Goal: Navigation & Orientation: Find specific page/section

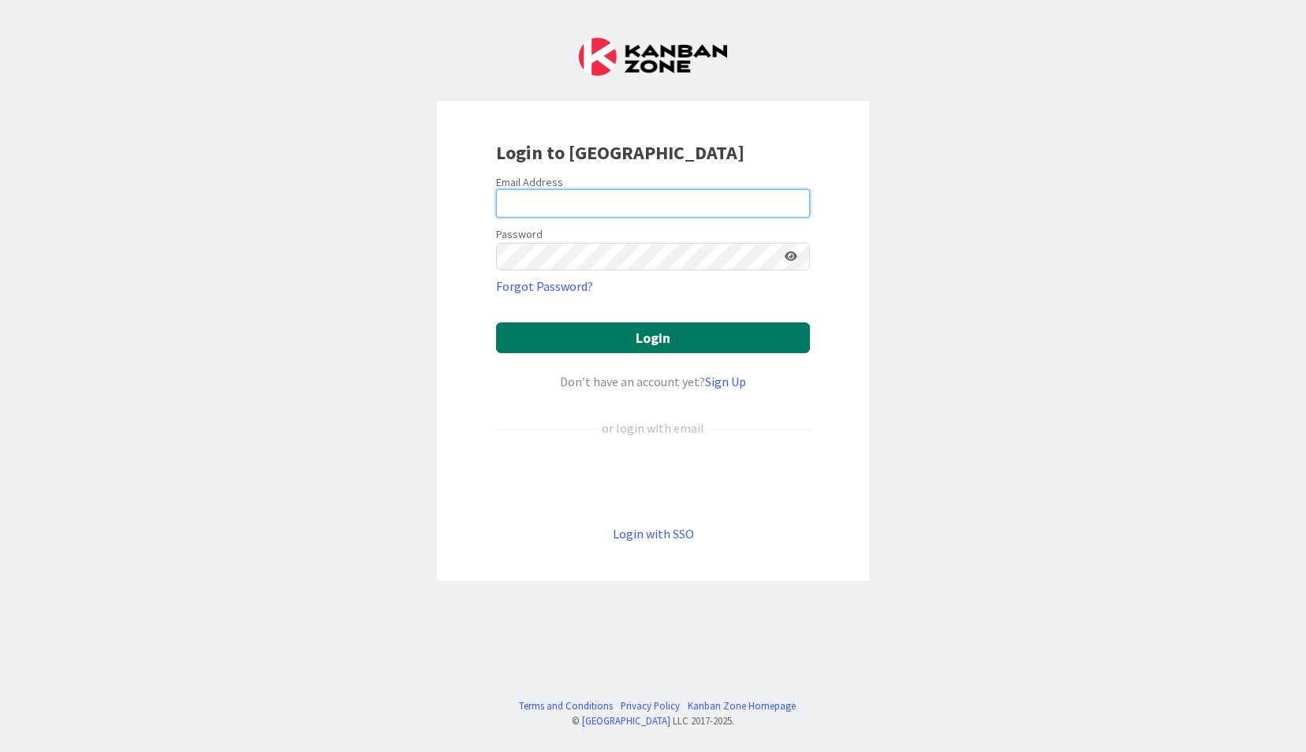
type input "[EMAIL_ADDRESS][DOMAIN_NAME]"
click at [709, 338] on button "Login" at bounding box center [653, 337] width 314 height 31
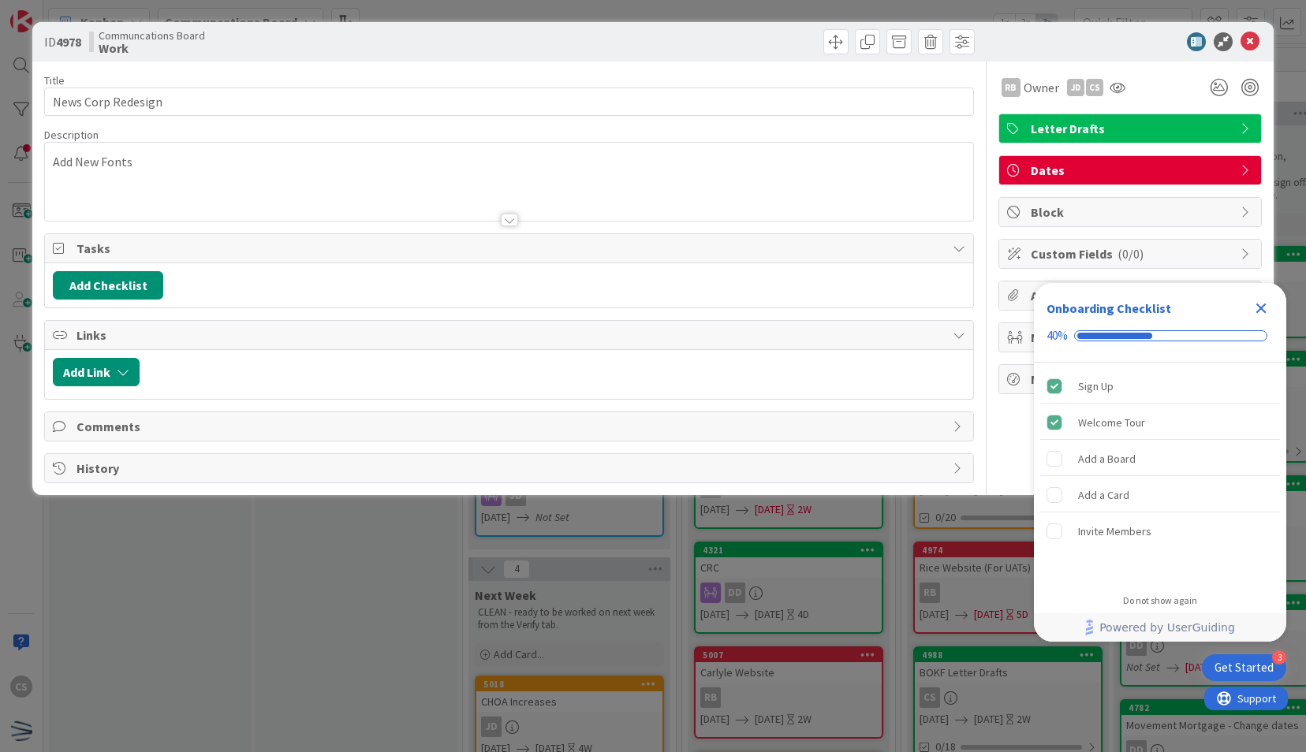
click at [1258, 304] on icon "Close Checklist" at bounding box center [1261, 309] width 10 height 10
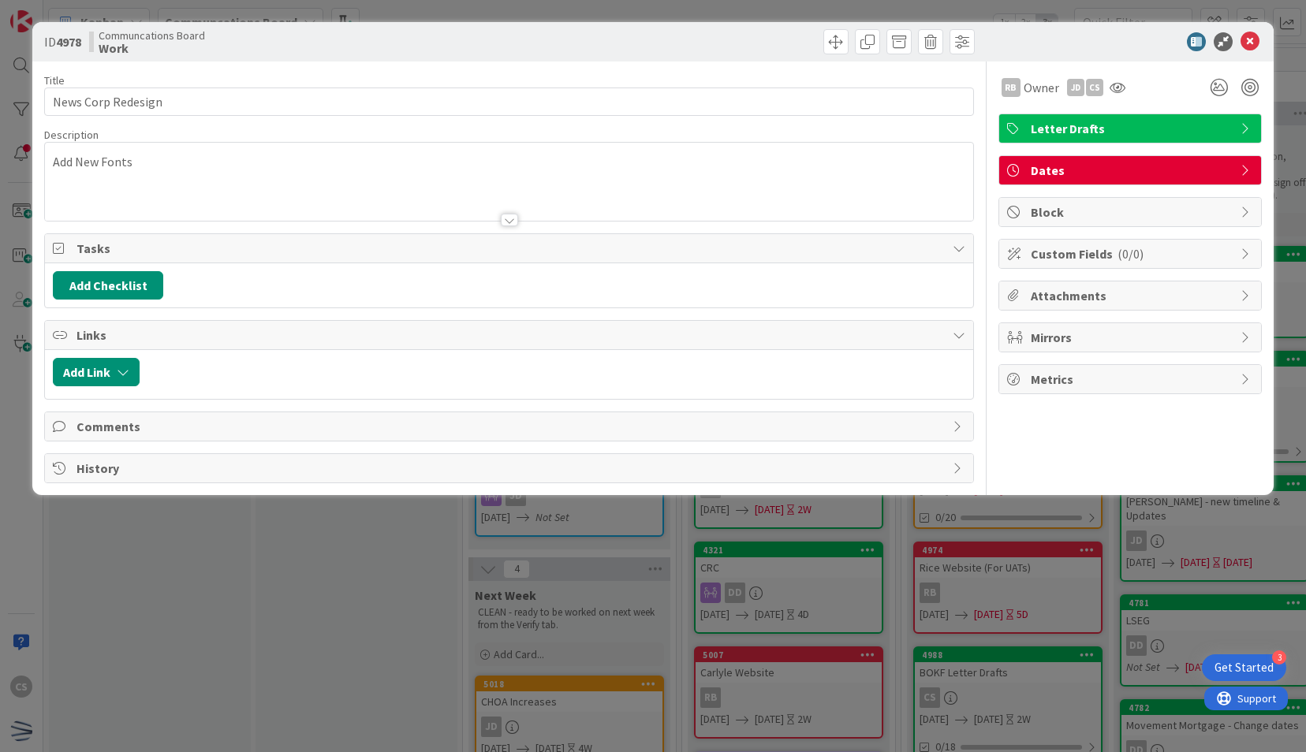
click at [434, 662] on div "ID 4978 Communcations Board Work Title 18 / 128 News Corp Redesign Description …" at bounding box center [653, 376] width 1306 height 752
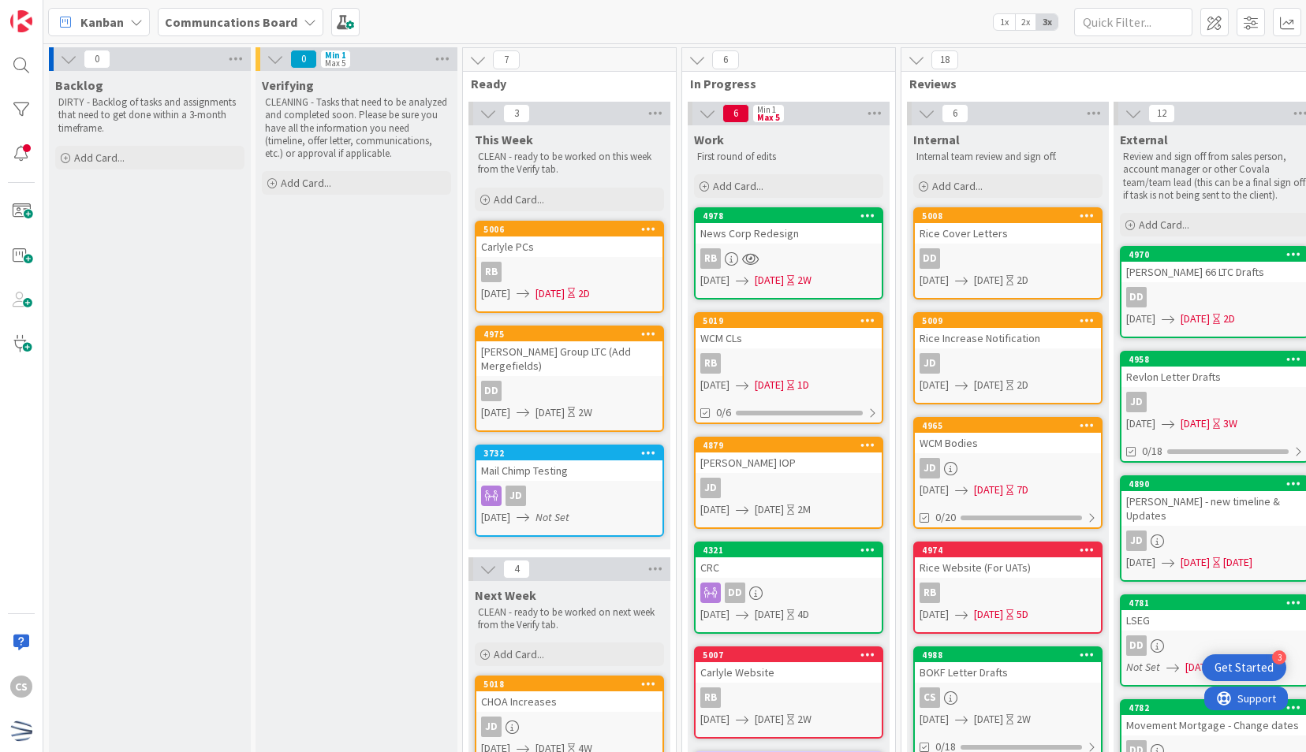
click at [11, 424] on div "CS" at bounding box center [21, 376] width 43 height 752
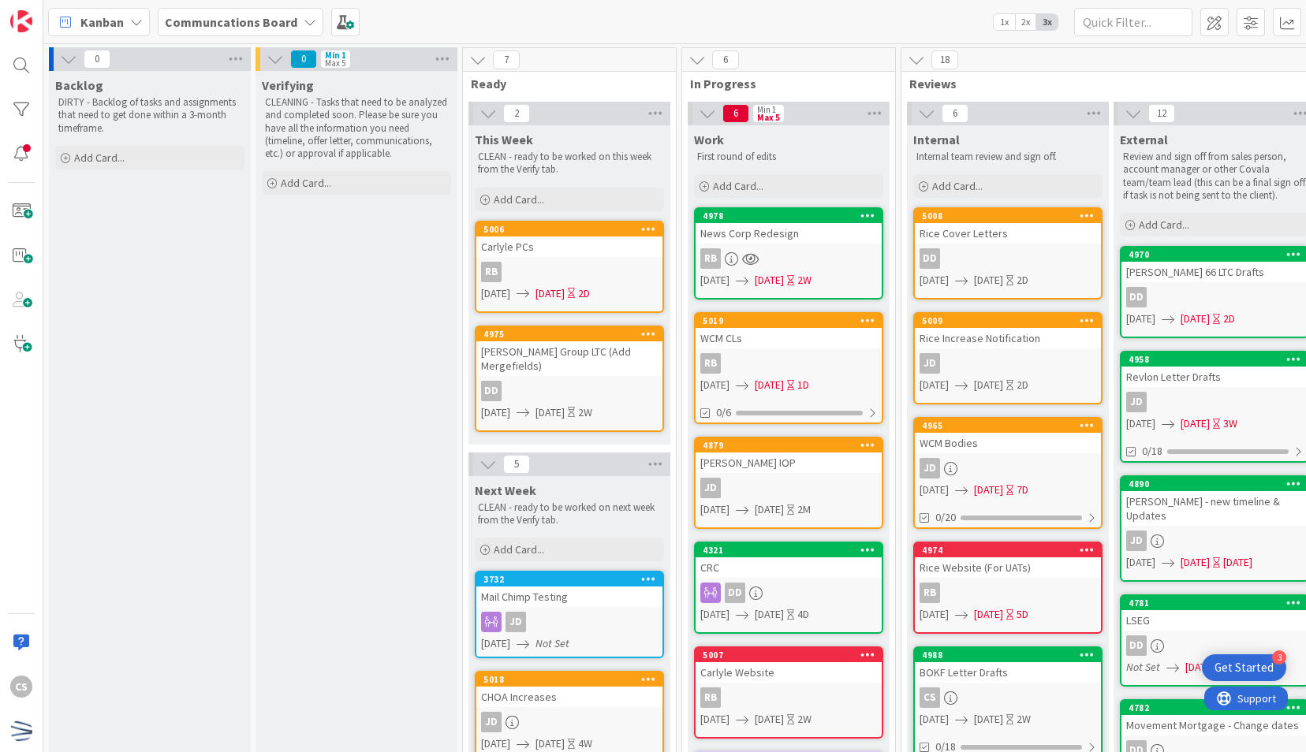
click at [270, 666] on div "Verifying CLEANING - Tasks that need to be analyzed and completed soon. Please …" at bounding box center [356, 762] width 202 height 1383
click at [811, 240] on div "News Corp Redesign" at bounding box center [788, 233] width 186 height 21
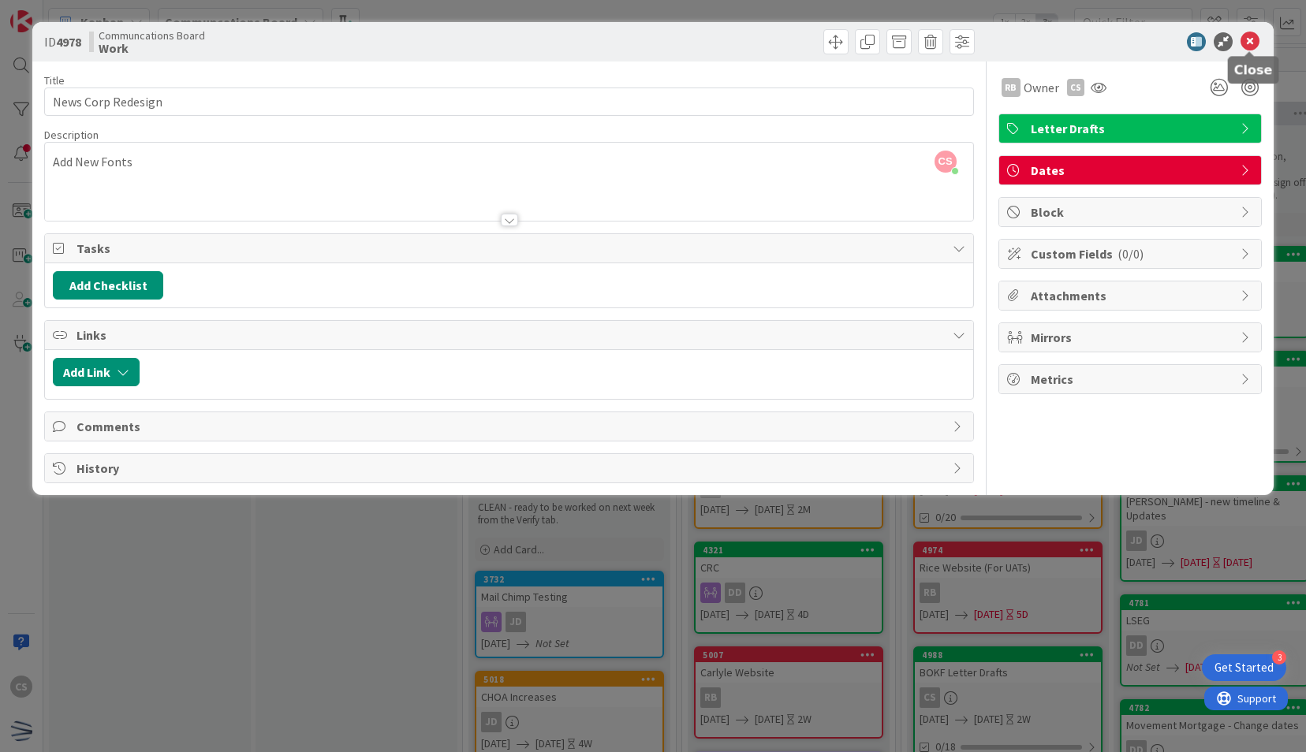
click at [1247, 40] on icon at bounding box center [1249, 41] width 19 height 19
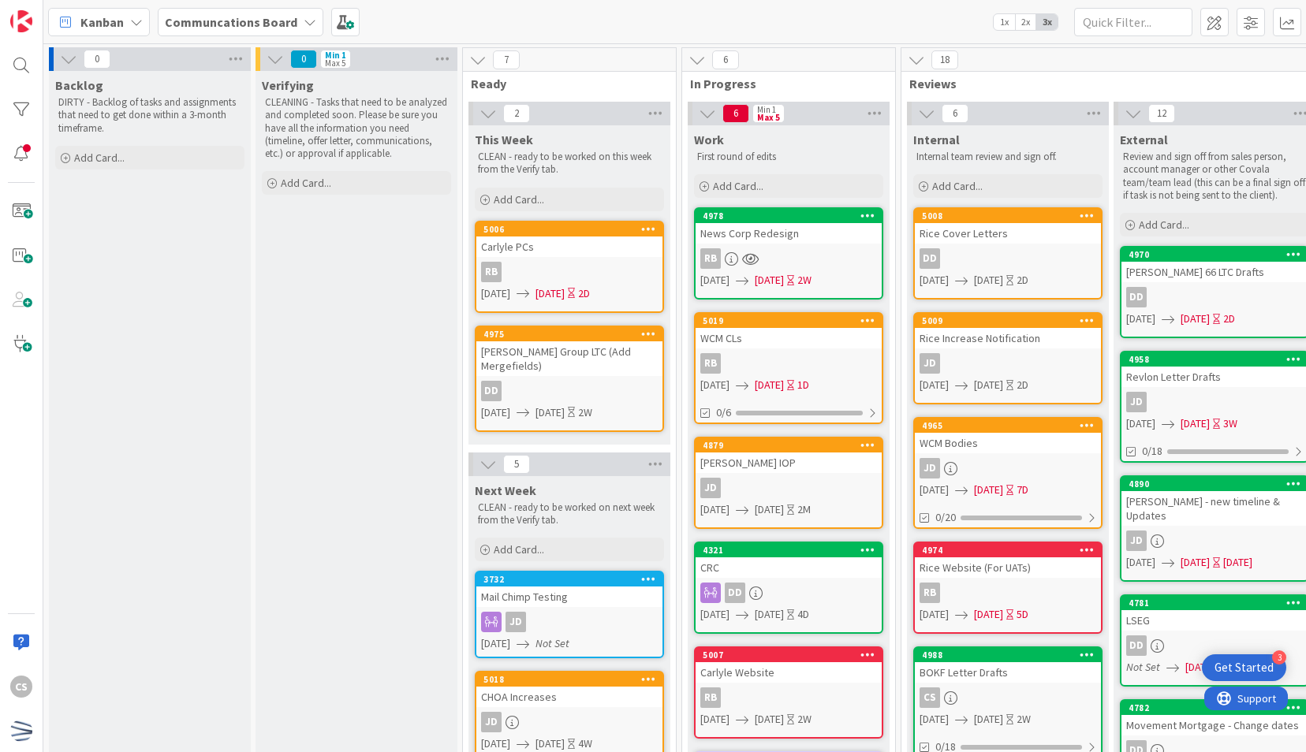
click at [811, 242] on div "News Corp Redesign" at bounding box center [788, 233] width 186 height 21
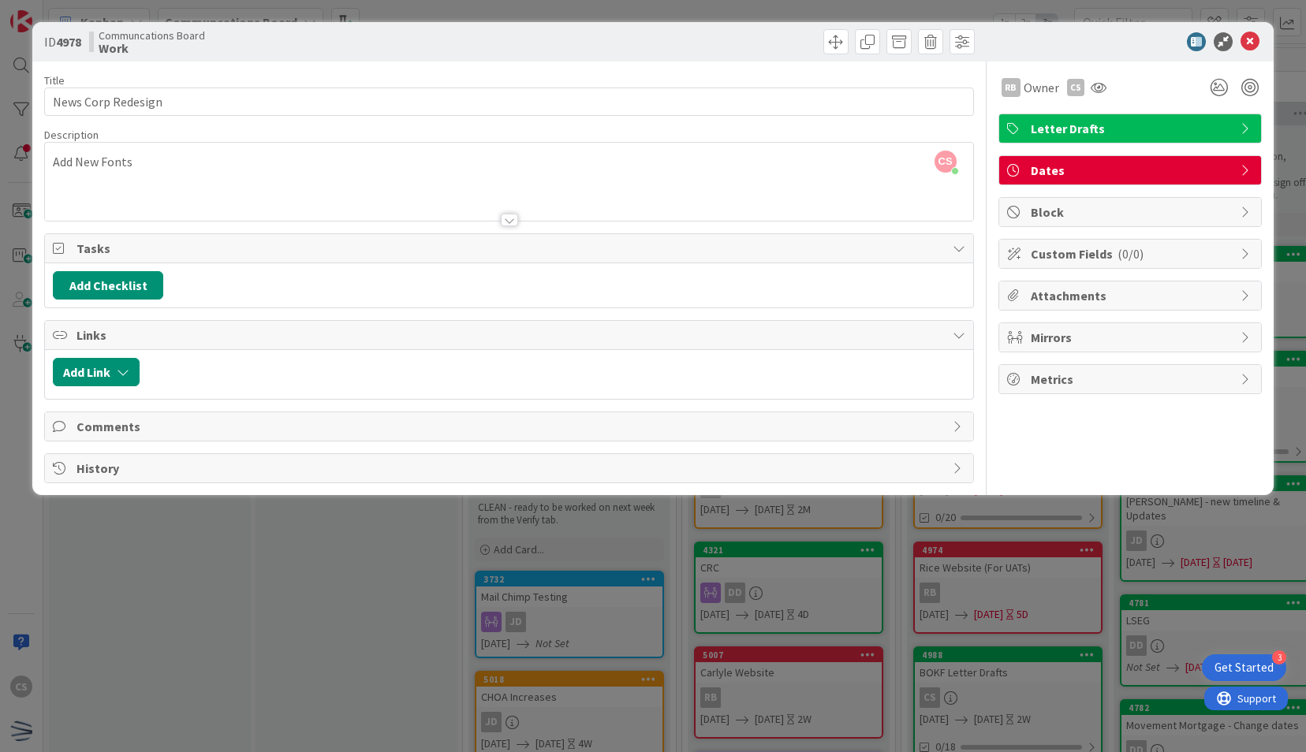
click at [514, 219] on div at bounding box center [509, 220] width 17 height 13
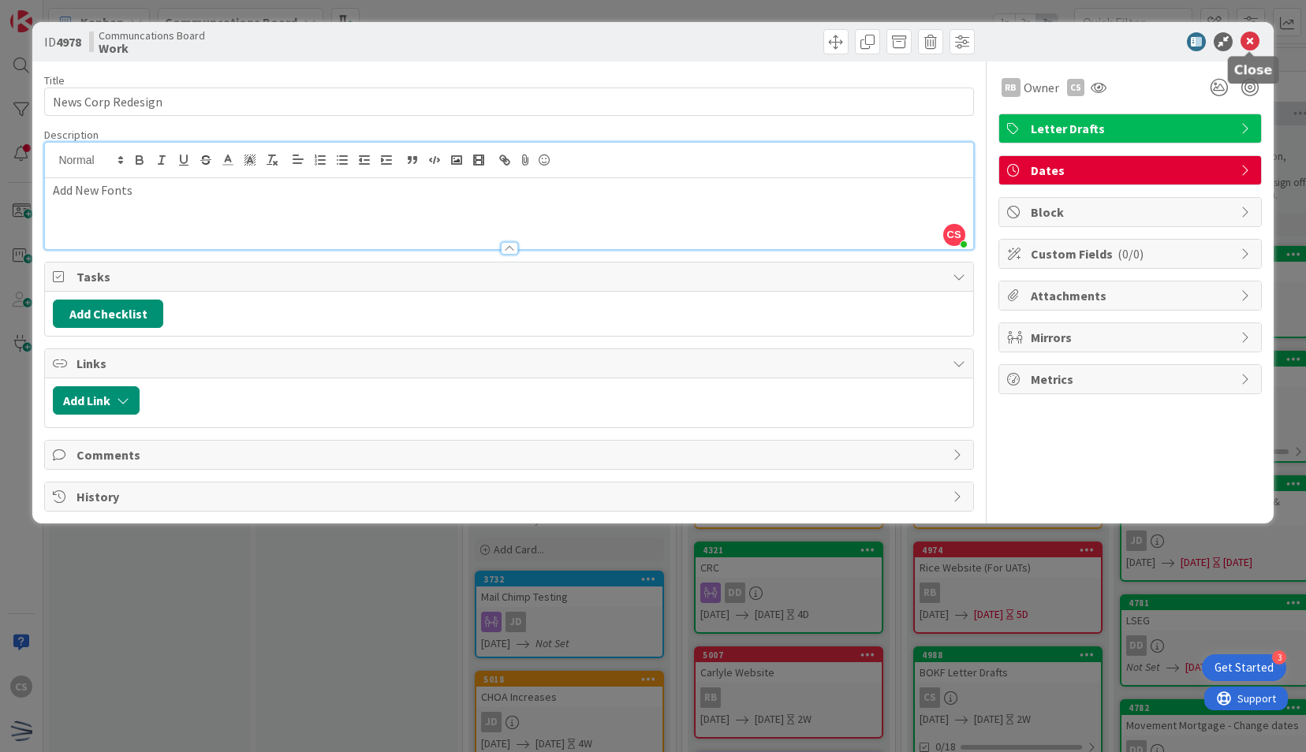
click at [1254, 36] on icon at bounding box center [1249, 41] width 19 height 19
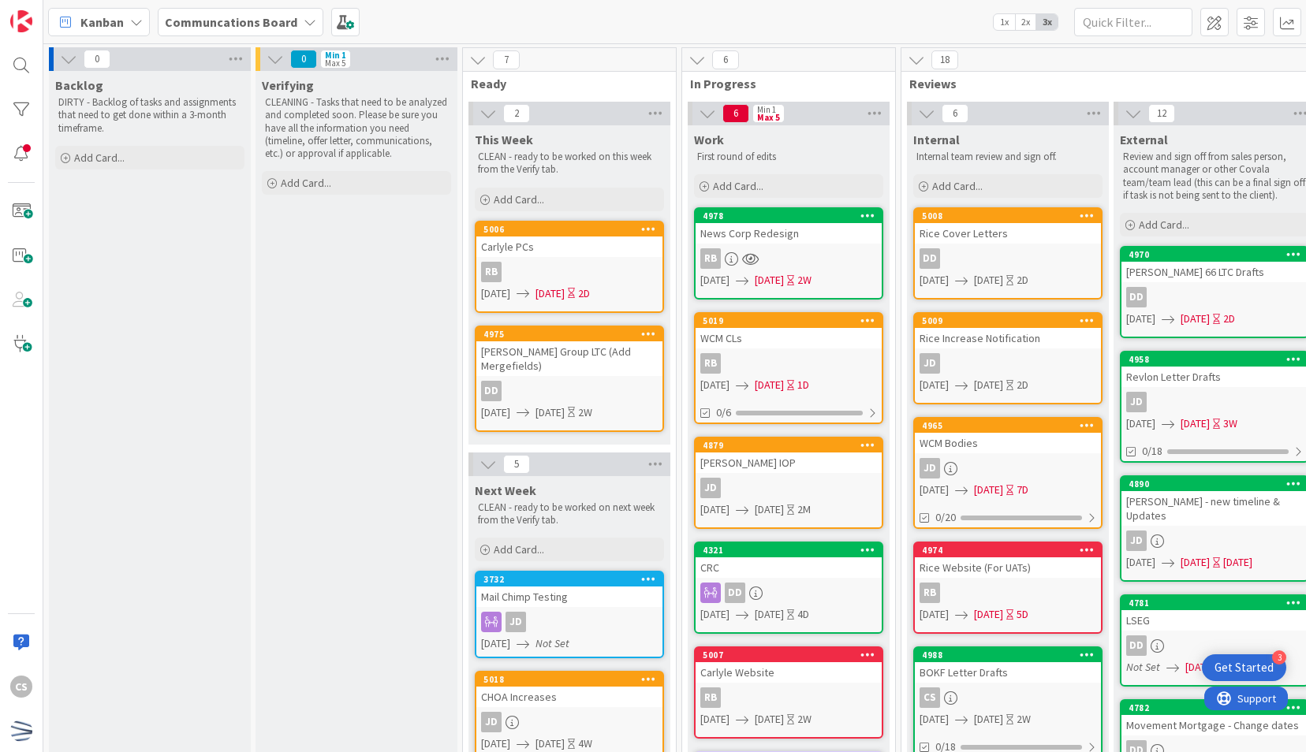
click at [101, 678] on div "Backlog DIRTY - Backlog of tasks and assignments that need to get done within a…" at bounding box center [150, 762] width 202 height 1383
